Goal: Task Accomplishment & Management: Manage account settings

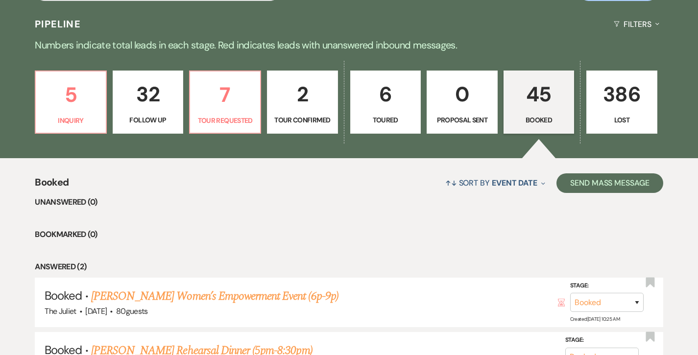
scroll to position [218, 0]
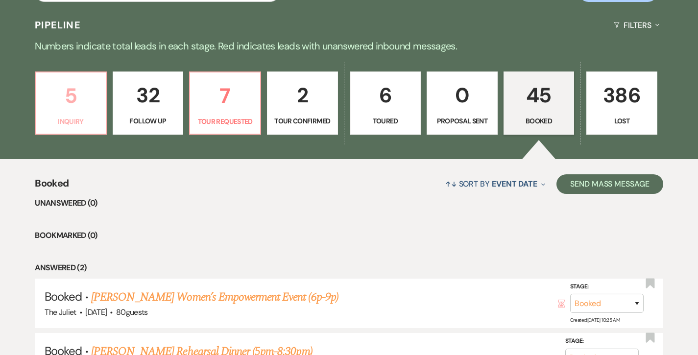
click at [75, 108] on p "5" at bounding box center [71, 95] width 58 height 33
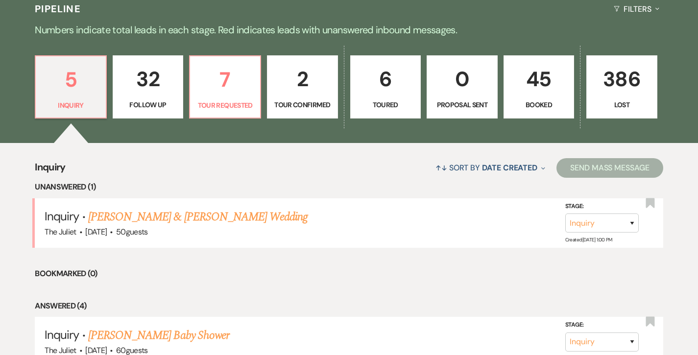
scroll to position [231, 0]
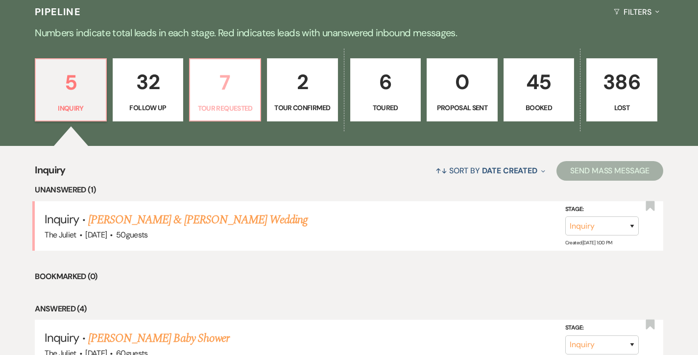
click at [232, 96] on p "7" at bounding box center [225, 82] width 58 height 33
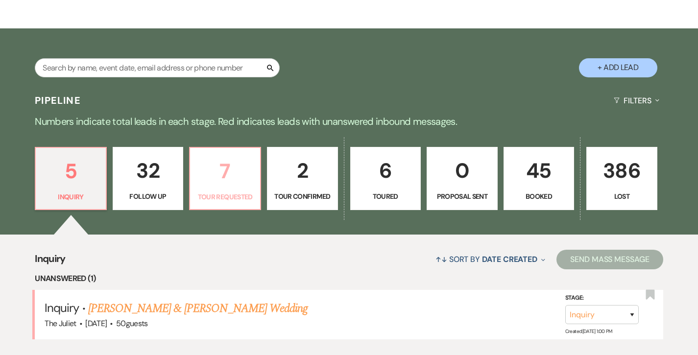
select select "2"
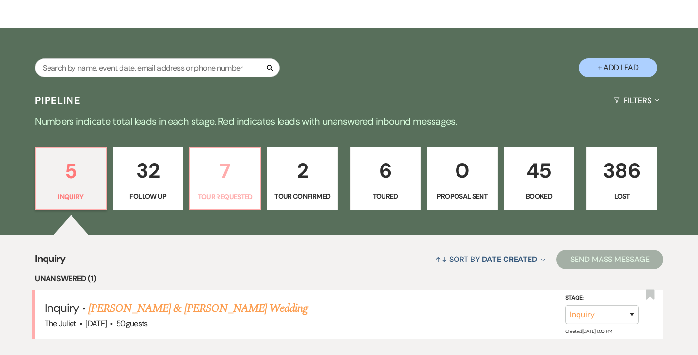
select select "2"
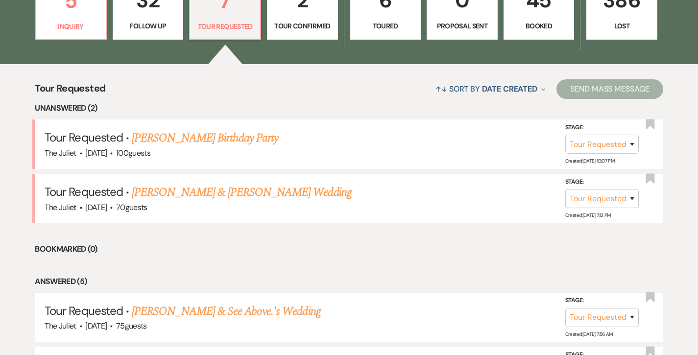
scroll to position [313, 0]
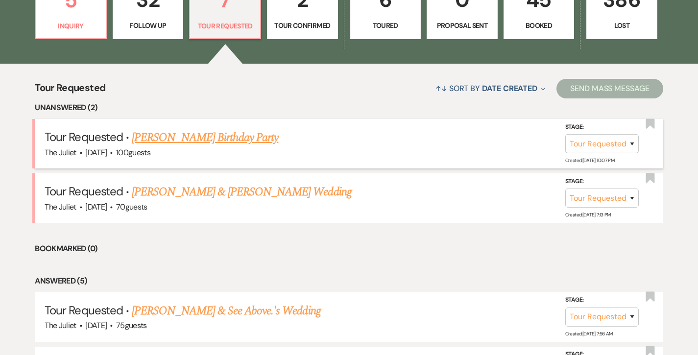
click at [205, 138] on link "[PERSON_NAME] Birthday Party" at bounding box center [205, 138] width 146 height 18
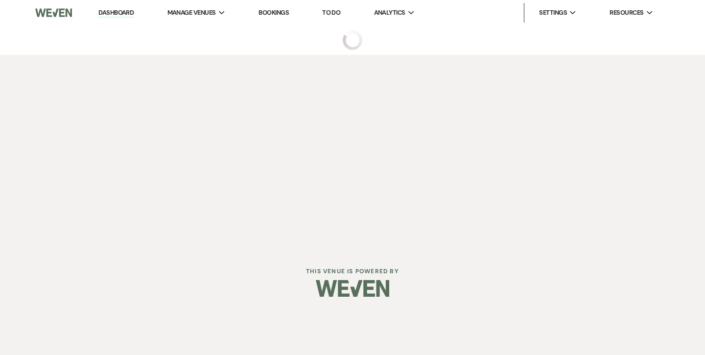
select select "2"
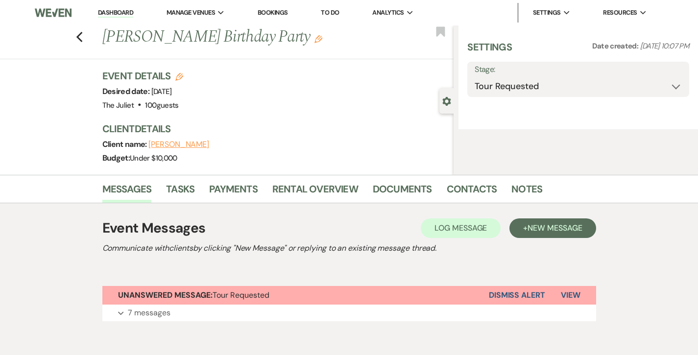
select select "5"
select select "4"
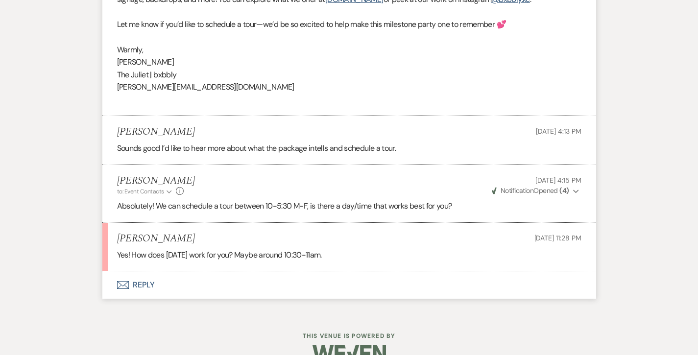
scroll to position [1365, 0]
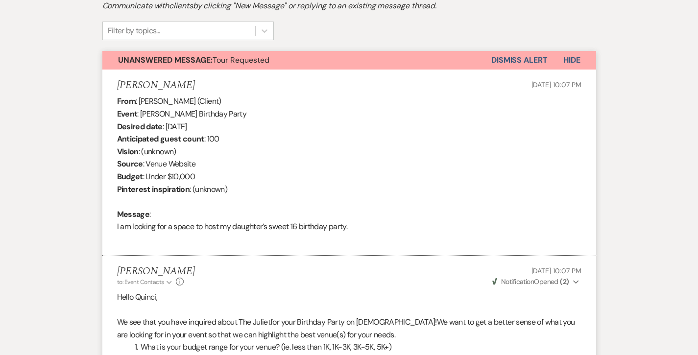
select select "2"
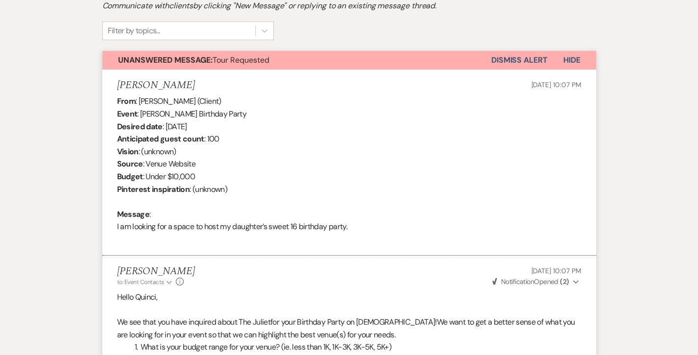
select select "2"
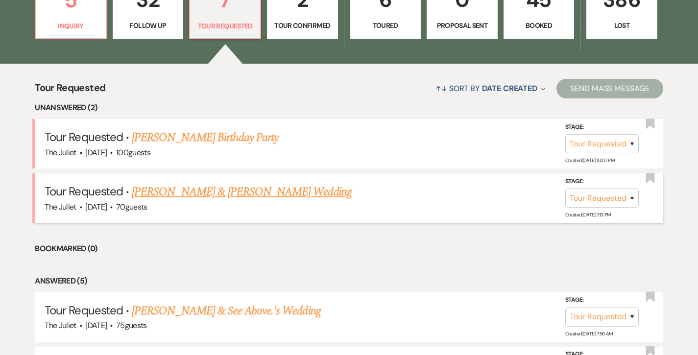
click at [217, 183] on link "[PERSON_NAME] & [PERSON_NAME] Wedding" at bounding box center [241, 192] width 219 height 18
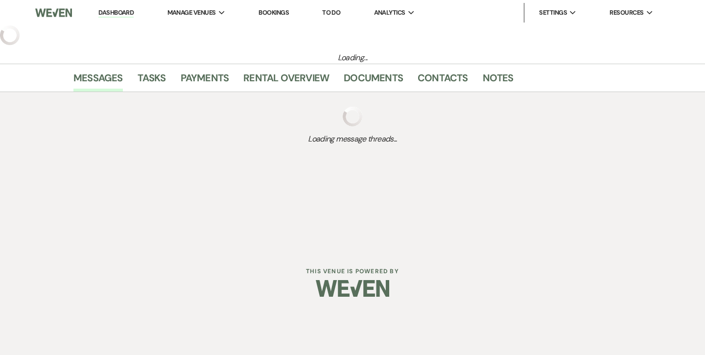
select select "2"
select select "5"
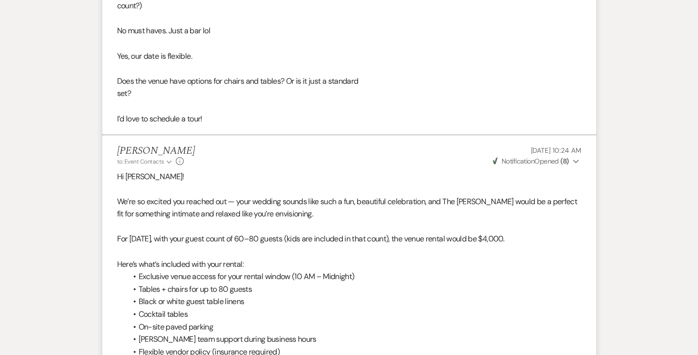
scroll to position [1210, 0]
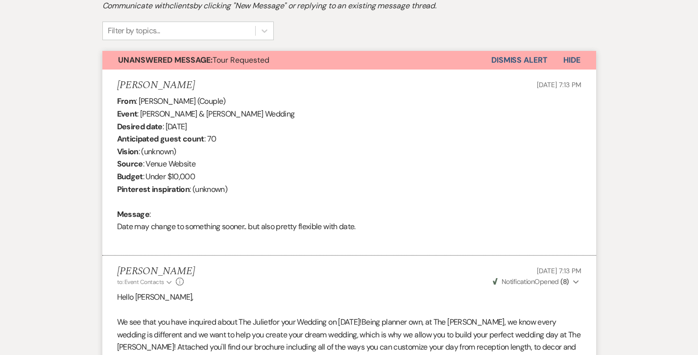
select select "2"
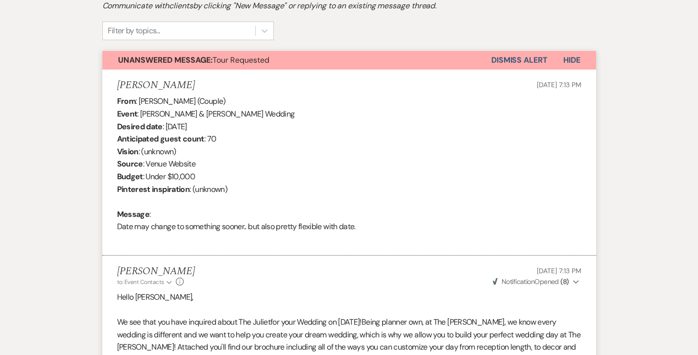
select select "2"
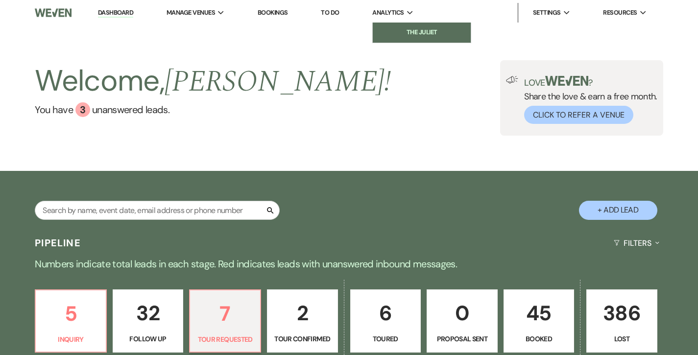
click at [414, 35] on li "The Juliet" at bounding box center [422, 32] width 88 height 10
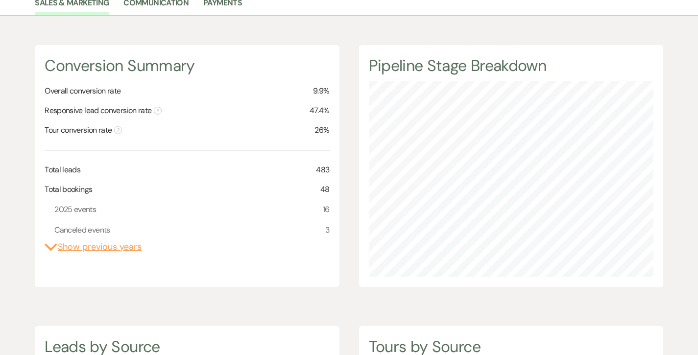
scroll to position [92, 0]
click at [101, 245] on button "Expand Show previous years" at bounding box center [93, 245] width 97 height 13
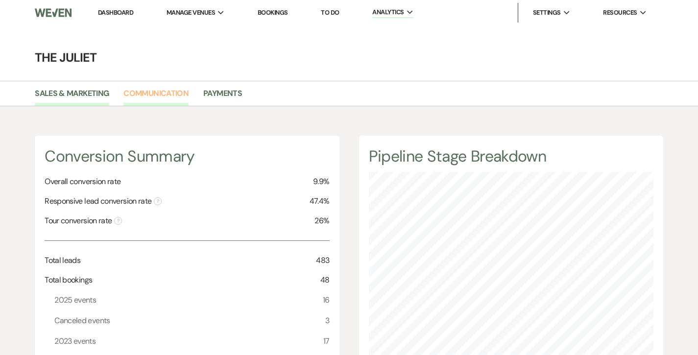
scroll to position [0, 0]
click at [150, 93] on link "Communication" at bounding box center [155, 96] width 65 height 19
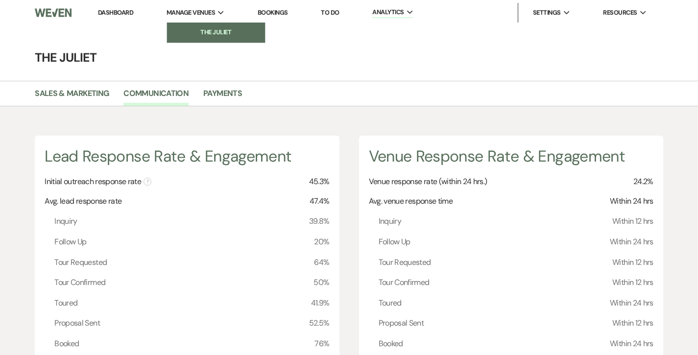
click at [210, 40] on link "The Juliet" at bounding box center [216, 33] width 98 height 20
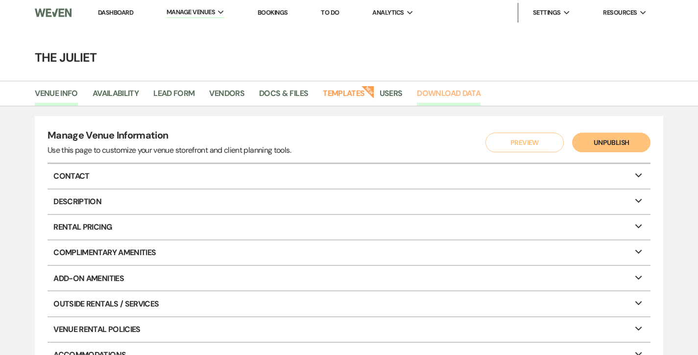
click at [446, 93] on link "Download Data" at bounding box center [449, 96] width 64 height 19
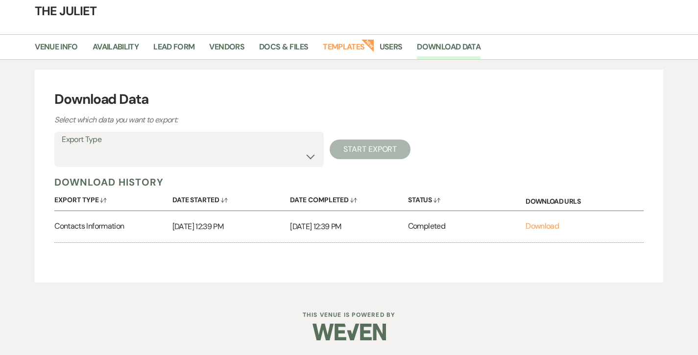
scroll to position [46, 0]
click at [92, 142] on label "Export Type" at bounding box center [189, 140] width 255 height 14
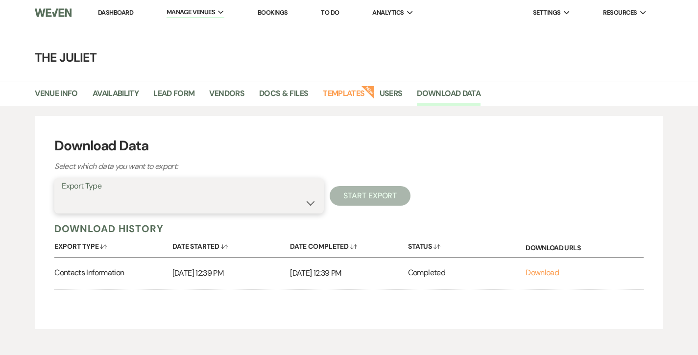
scroll to position [0, 0]
click at [125, 11] on link "Dashboard" at bounding box center [115, 12] width 35 height 8
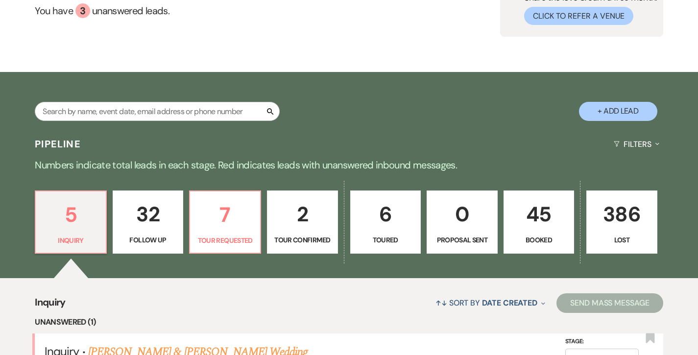
scroll to position [102, 0]
